Goal: Transaction & Acquisition: Obtain resource

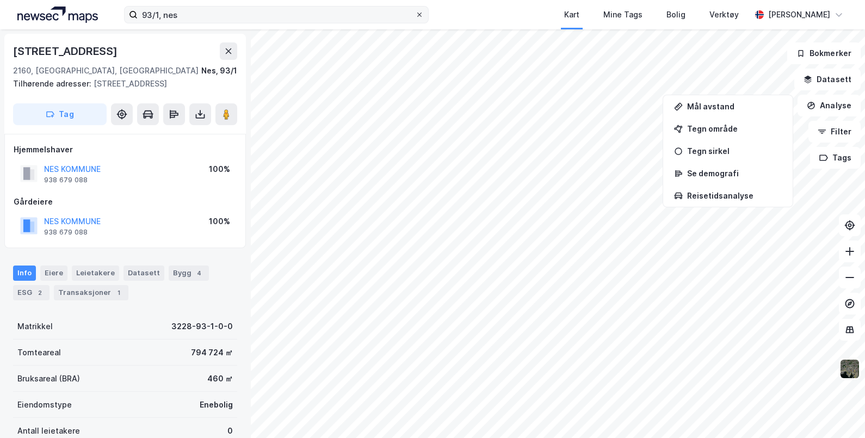
click at [419, 14] on icon at bounding box center [419, 15] width 4 height 4
click at [415, 14] on input "93/1, nes" at bounding box center [276, 15] width 277 height 16
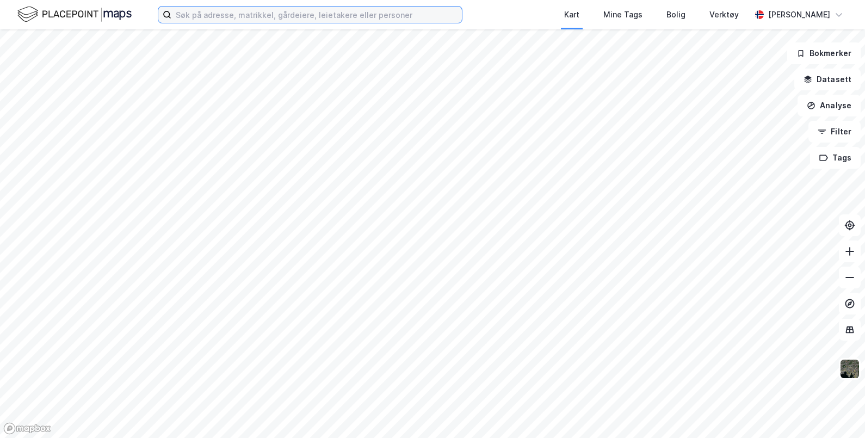
click at [272, 20] on input at bounding box center [316, 15] width 291 height 16
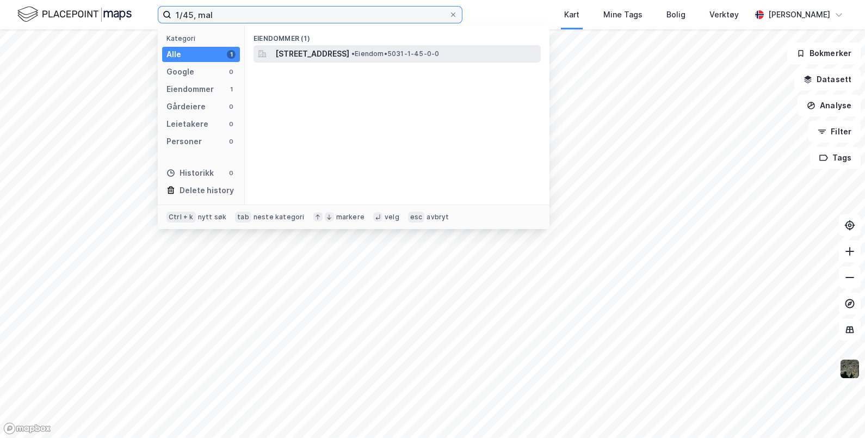
type input "1/45, mal"
click at [307, 56] on span "[STREET_ADDRESS]" at bounding box center [312, 53] width 74 height 13
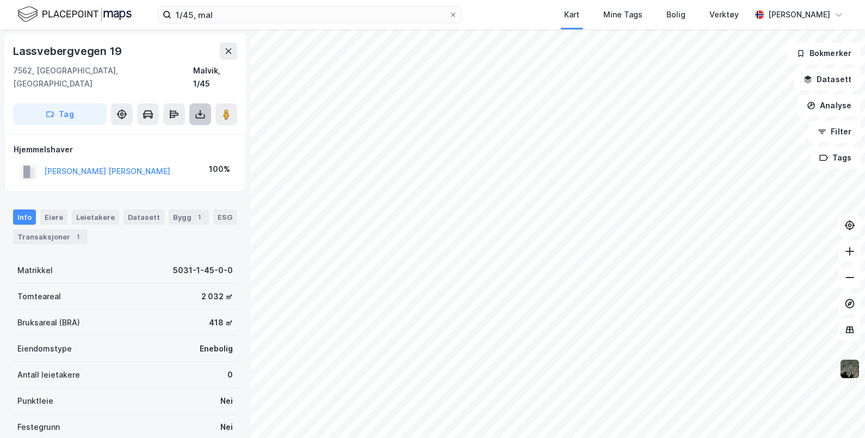
click at [196, 109] on icon at bounding box center [200, 114] width 11 height 11
click at [172, 132] on div "Last ned grunnbok" at bounding box center [146, 136] width 63 height 9
